Goal: Find specific page/section: Find specific page/section

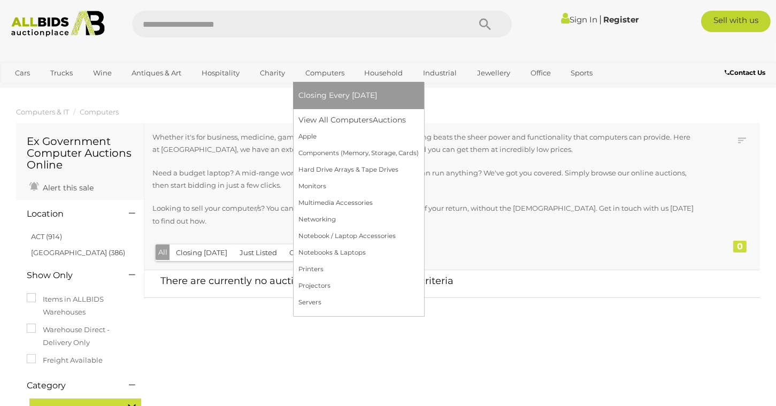
click at [333, 73] on link "Computers" at bounding box center [324, 73] width 53 height 18
click at [333, 235] on link "Notebook / Laptop Accessories" at bounding box center [358, 236] width 120 height 17
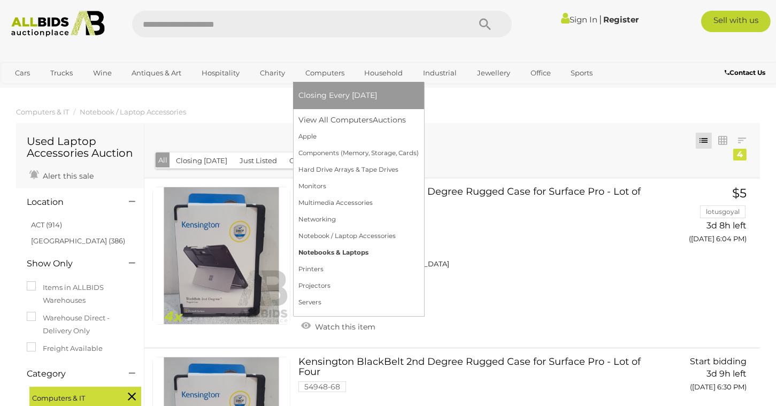
click at [319, 252] on link "Notebooks & Laptops" at bounding box center [358, 252] width 120 height 17
